Goal: Task Accomplishment & Management: Use online tool/utility

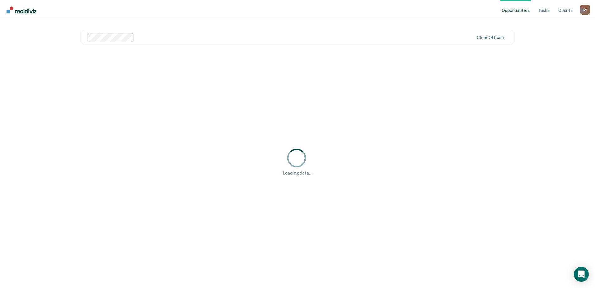
click at [513, 13] on link "Opportunities" at bounding box center [515, 10] width 30 height 20
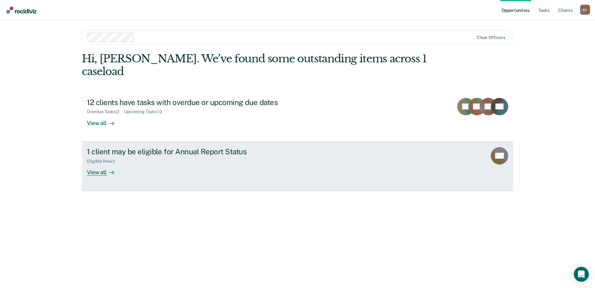
click at [301, 147] on div "1 client may be eligible for Annual Report Status" at bounding box center [196, 151] width 218 height 9
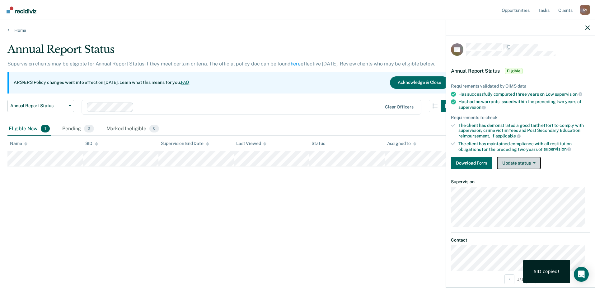
click at [525, 163] on button "Update status" at bounding box center [519, 163] width 44 height 12
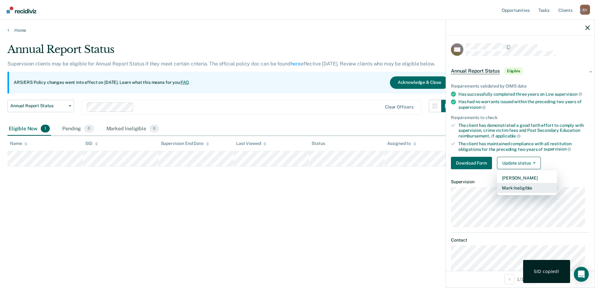
click at [529, 188] on button "Mark Ineligible" at bounding box center [527, 188] width 60 height 10
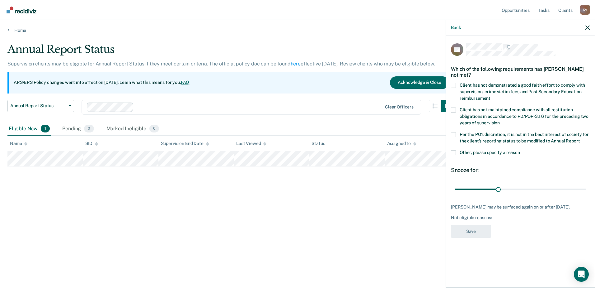
click at [459, 133] on label "Per the PO’s discretion, it is not in the best interest of society for the clie…" at bounding box center [520, 138] width 139 height 13
click at [580, 138] on input "Per the PO’s discretion, it is not in the best interest of society for the clie…" at bounding box center [580, 138] width 0 height 0
click at [463, 148] on div "Per the PO’s discretion, it is not in the best interest of society for the clie…" at bounding box center [520, 141] width 139 height 18
drag, startPoint x: 463, startPoint y: 157, endPoint x: 455, endPoint y: 152, distance: 9.5
click at [462, 157] on div "Other, please specify a reason" at bounding box center [520, 156] width 139 height 12
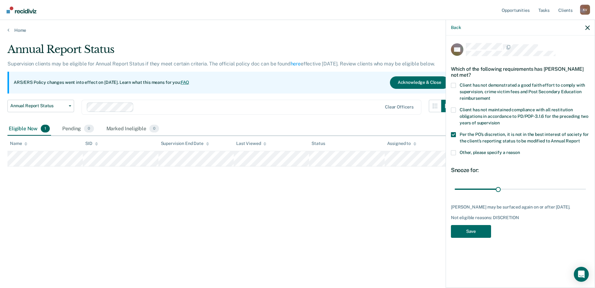
click at [454, 152] on span at bounding box center [453, 152] width 5 height 5
click at [520, 150] on input "Other, please specify a reason" at bounding box center [520, 150] width 0 height 0
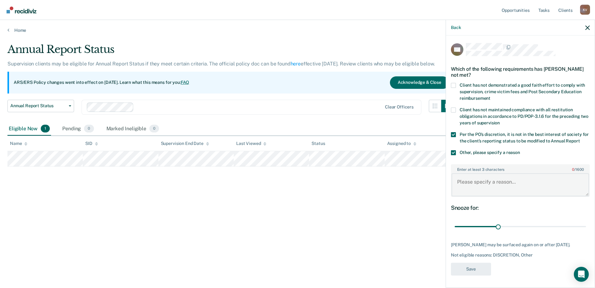
click at [479, 178] on textarea "Enter at least 3 characters 0 / 1600" at bounding box center [521, 184] width 138 height 23
type textarea "client is in noncompliance due to positive UAs"
click at [483, 271] on button "Save" at bounding box center [471, 268] width 40 height 13
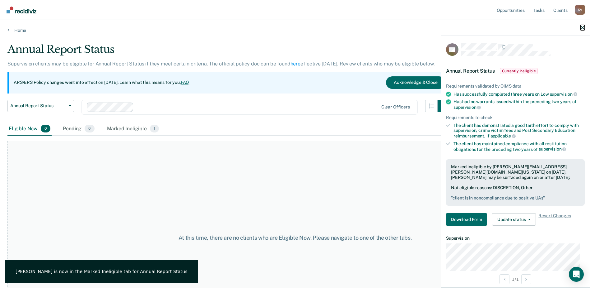
click at [583, 26] on icon "button" at bounding box center [583, 28] width 4 height 4
